Goal: Transaction & Acquisition: Purchase product/service

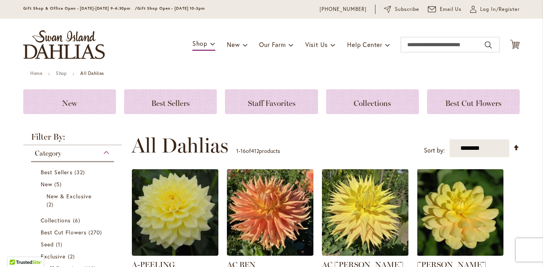
scroll to position [8, 0]
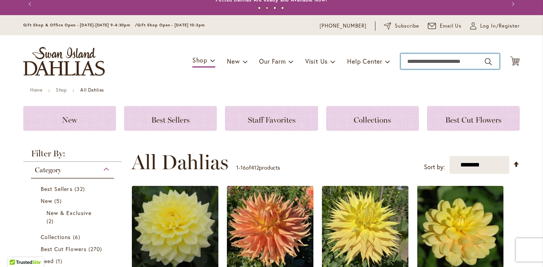
click at [417, 66] on input "Search" at bounding box center [449, 61] width 99 height 16
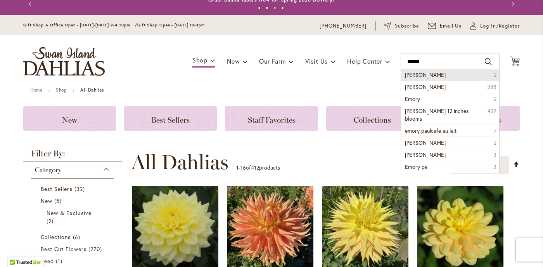
click at [422, 77] on span "emory paul" at bounding box center [425, 74] width 41 height 7
type input "**********"
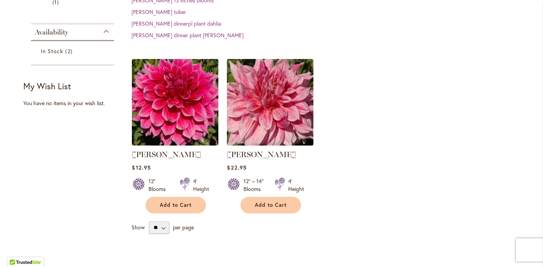
scroll to position [177, 0]
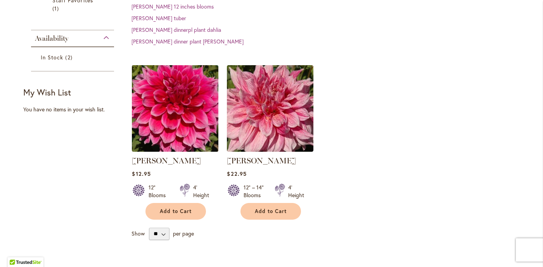
click at [193, 105] on img at bounding box center [175, 108] width 91 height 91
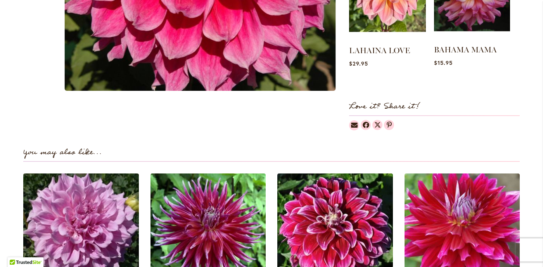
scroll to position [403, 0]
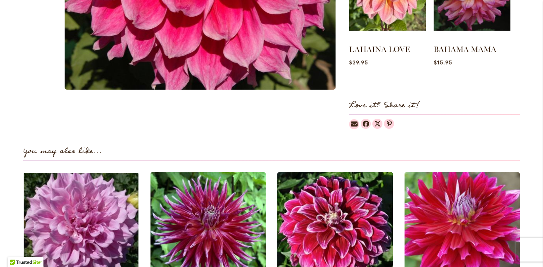
click at [92, 208] on img at bounding box center [81, 229] width 120 height 120
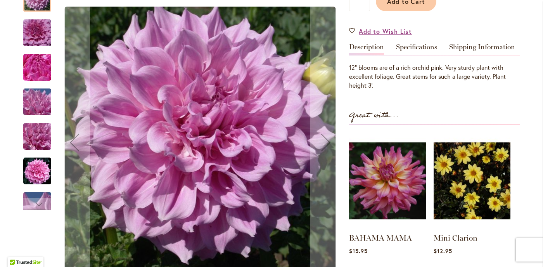
scroll to position [209, 0]
